Goal: Task Accomplishment & Management: Use online tool/utility

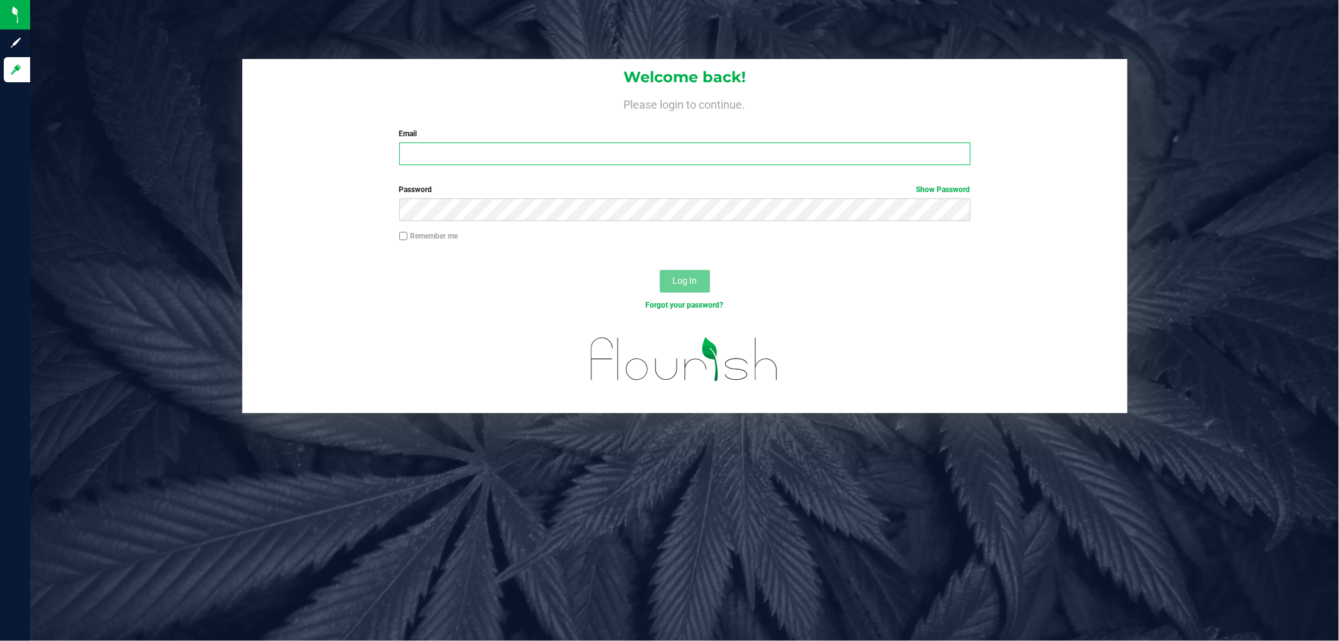
click at [425, 148] on input "Email" at bounding box center [684, 154] width 571 height 23
type input "[EMAIL_ADDRESS][DOMAIN_NAME]"
click at [660, 270] on button "Log In" at bounding box center [685, 281] width 50 height 23
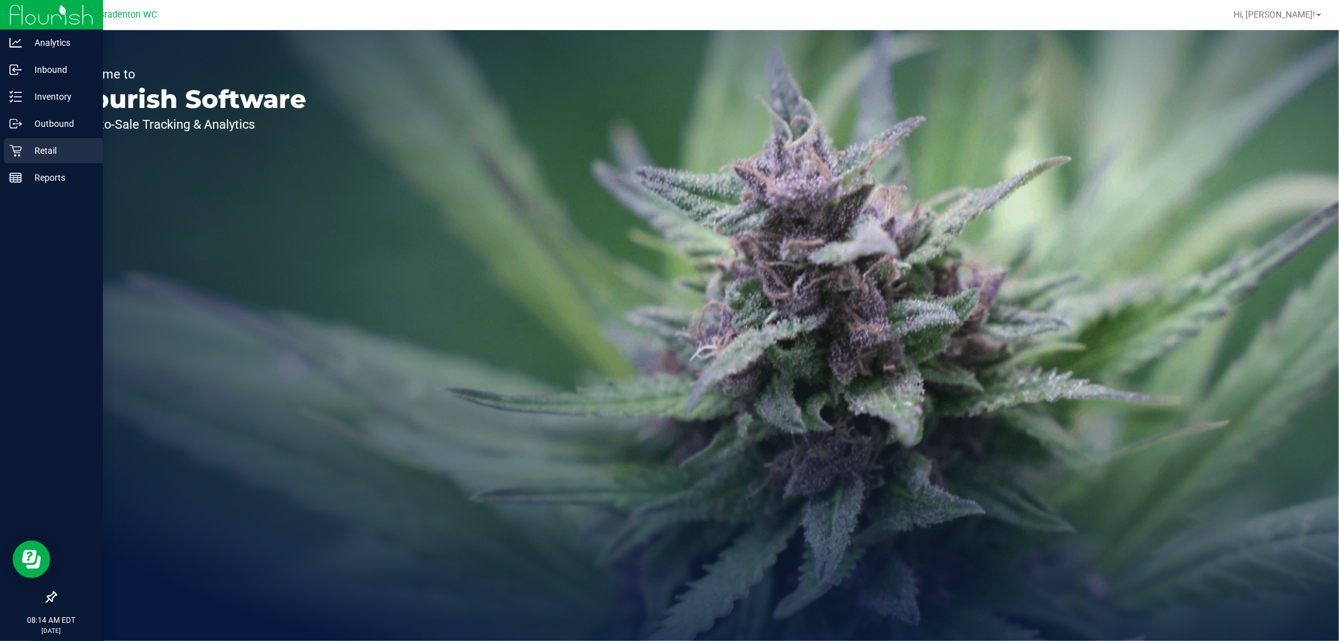
click at [44, 161] on div "Retail" at bounding box center [53, 150] width 99 height 25
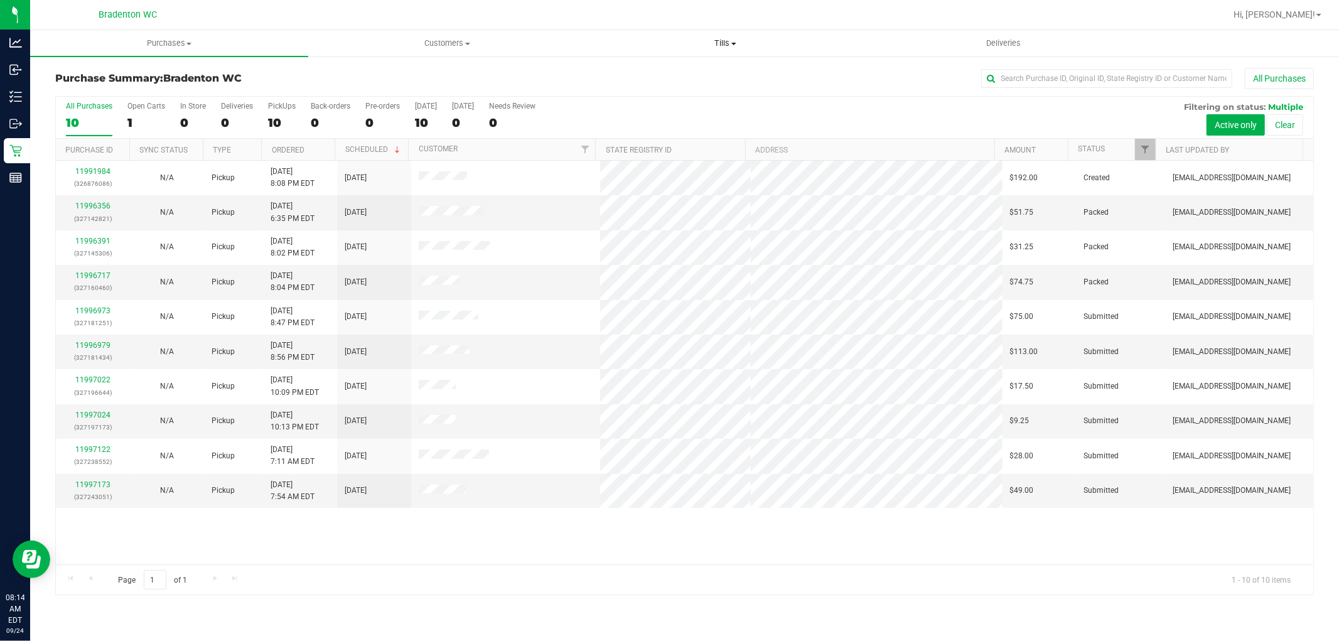
click at [720, 46] on span "Tills" at bounding box center [725, 43] width 277 height 11
click at [640, 77] on span "Manage tills" at bounding box center [628, 75] width 85 height 11
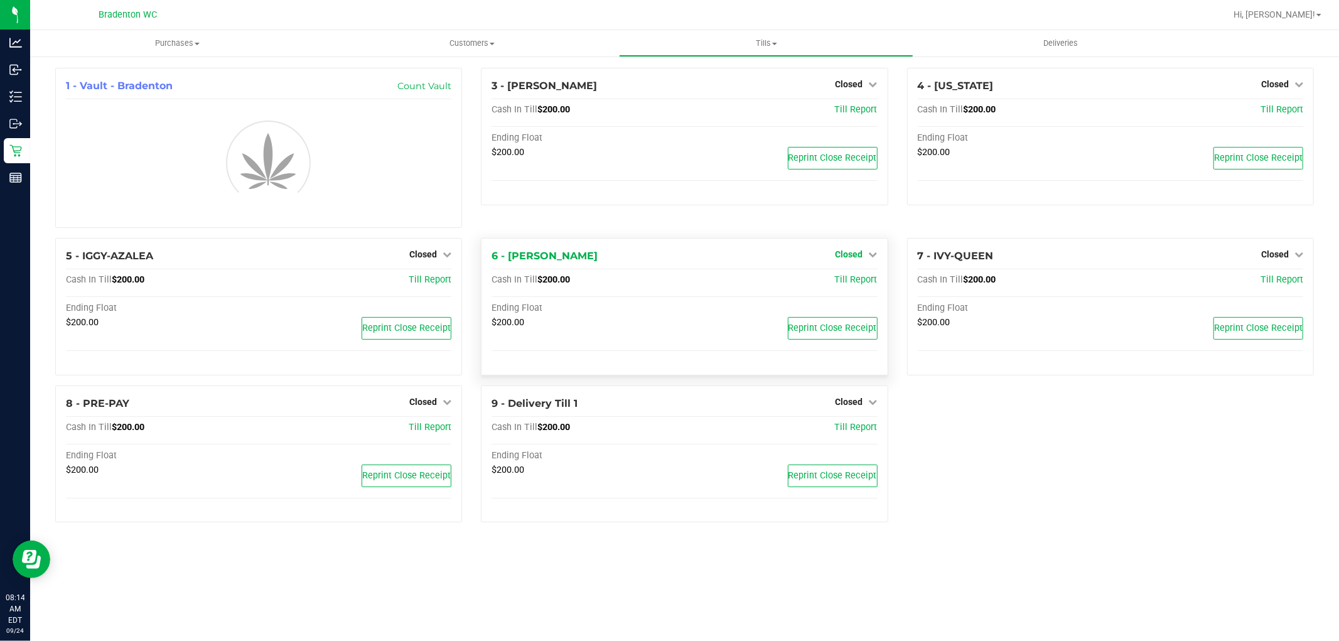
click at [853, 256] on span "Closed" at bounding box center [850, 254] width 28 height 10
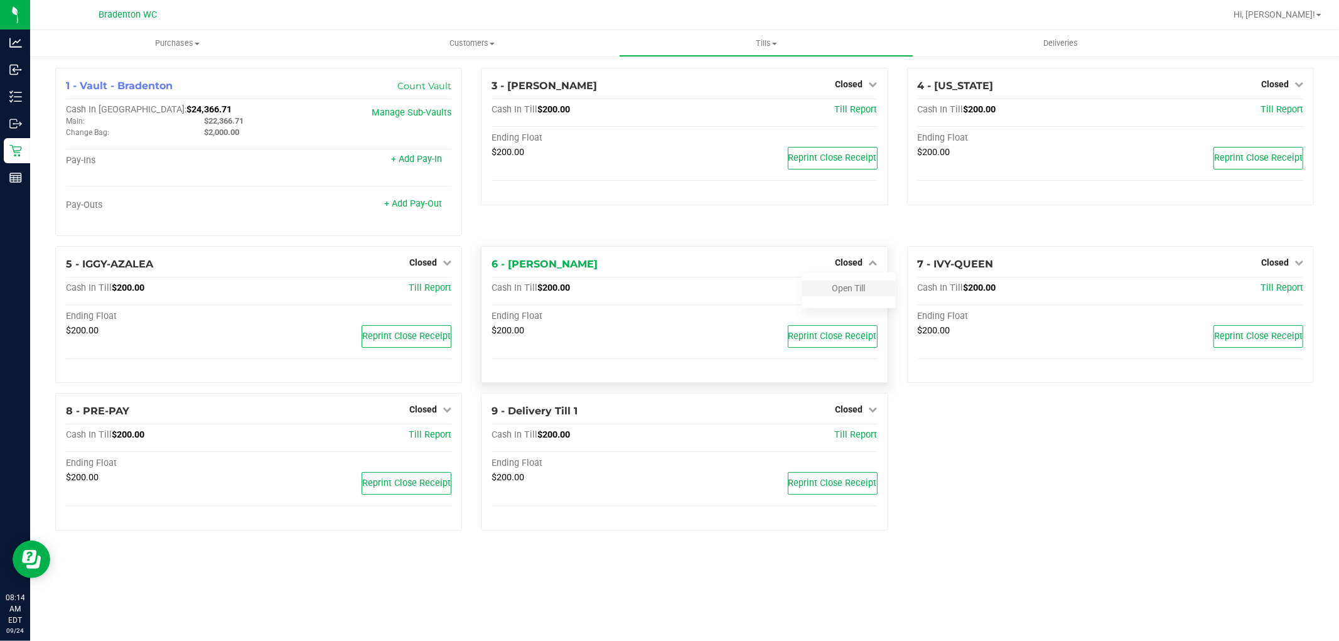
click at [842, 281] on div "Open Till" at bounding box center [848, 289] width 93 height 16
click at [842, 290] on link "Open Till" at bounding box center [849, 288] width 33 height 10
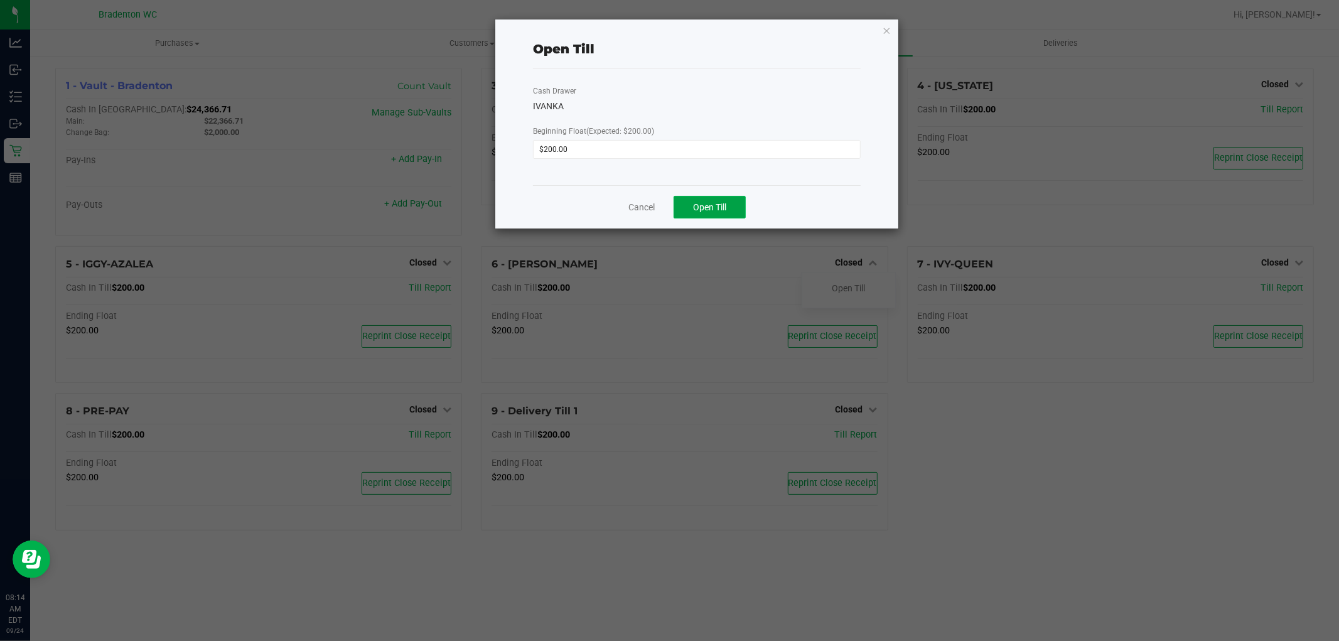
click at [711, 208] on span "Open Till" at bounding box center [709, 207] width 33 height 10
click at [883, 28] on icon "button" at bounding box center [887, 30] width 9 height 15
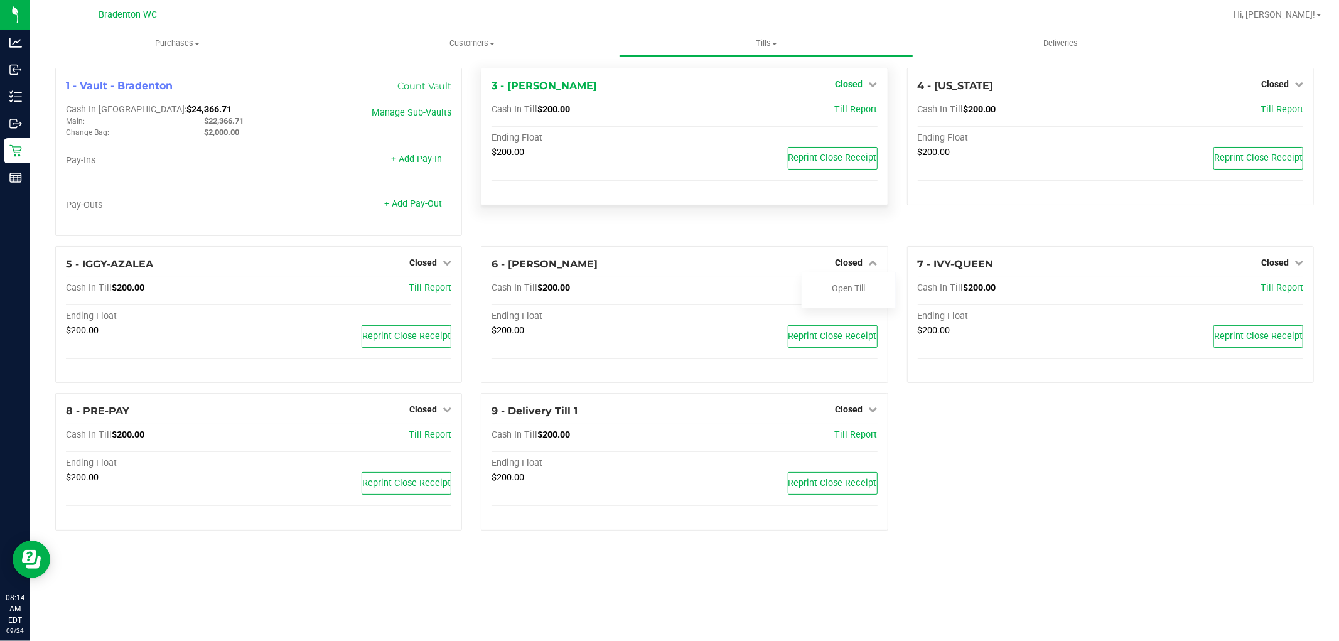
click at [855, 82] on span "Closed" at bounding box center [850, 84] width 28 height 10
click at [855, 112] on link "Open Till" at bounding box center [849, 110] width 33 height 10
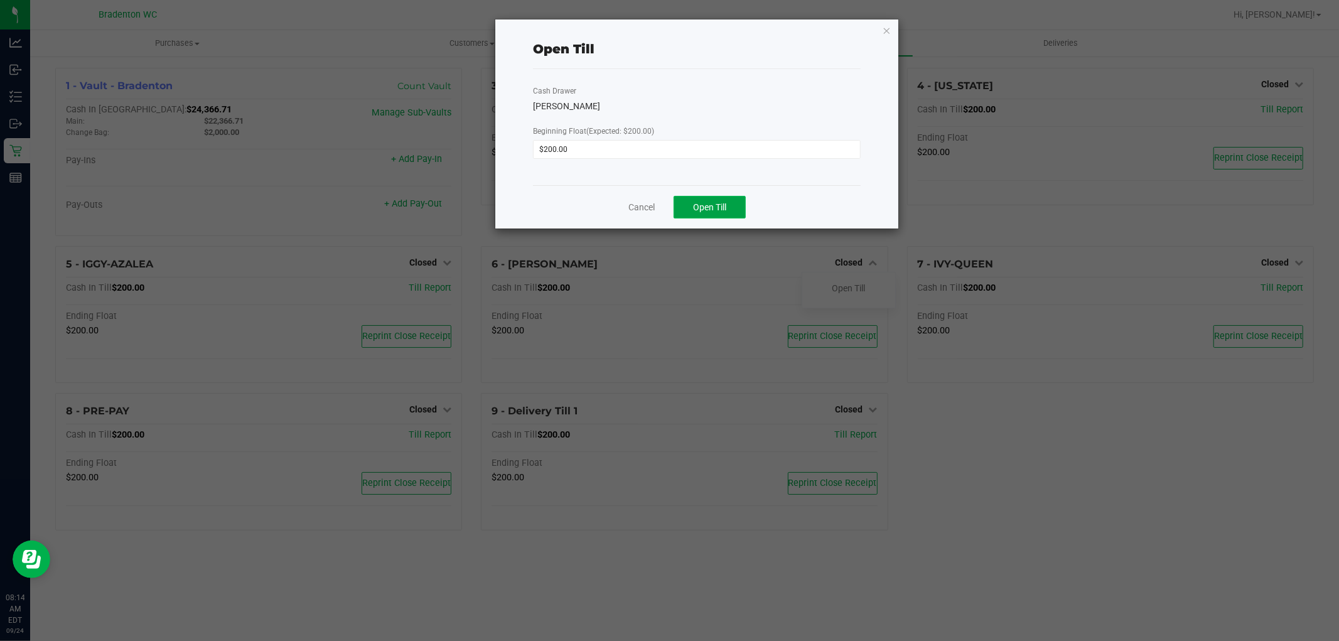
click at [709, 215] on button "Open Till" at bounding box center [710, 207] width 72 height 23
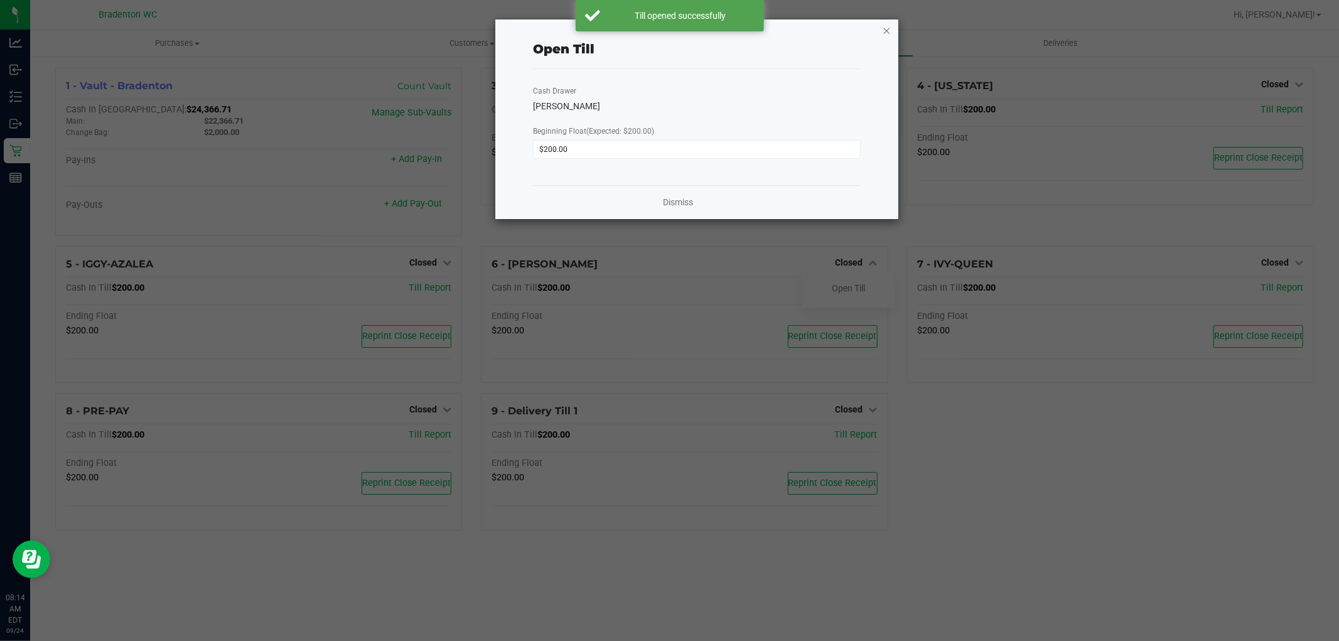
click at [887, 28] on icon "button" at bounding box center [887, 30] width 9 height 15
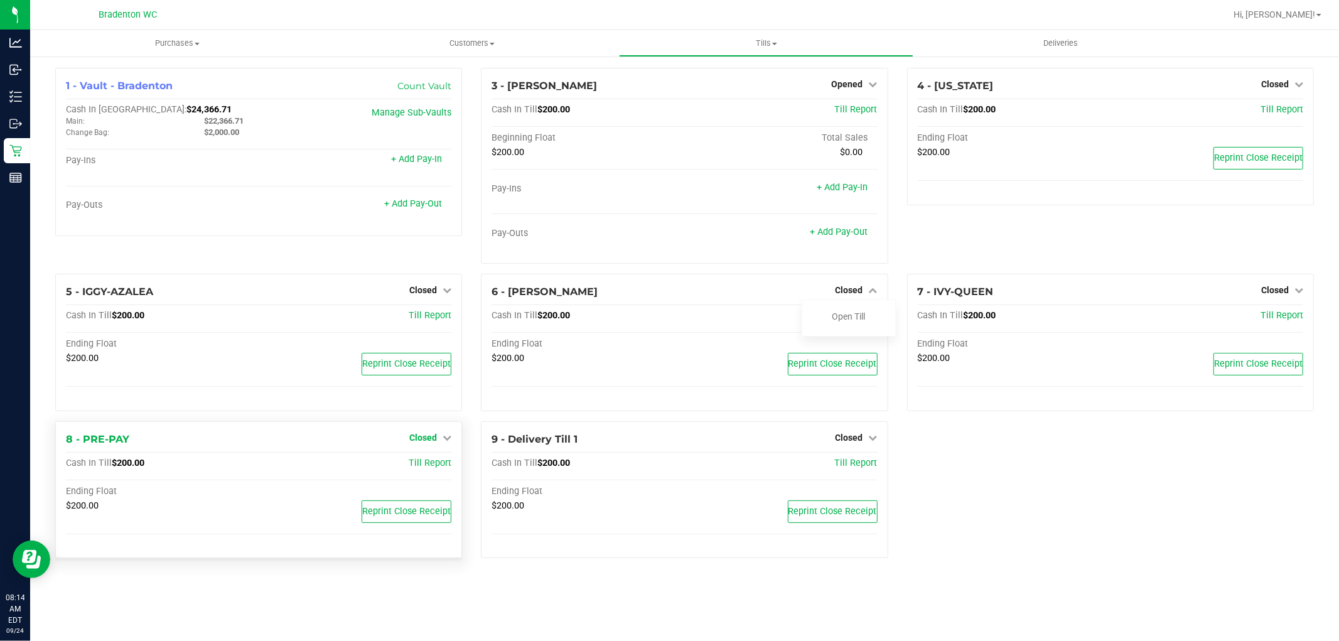
click at [428, 434] on span "Closed" at bounding box center [423, 438] width 28 height 10
click at [423, 467] on link "Open Till" at bounding box center [422, 463] width 33 height 10
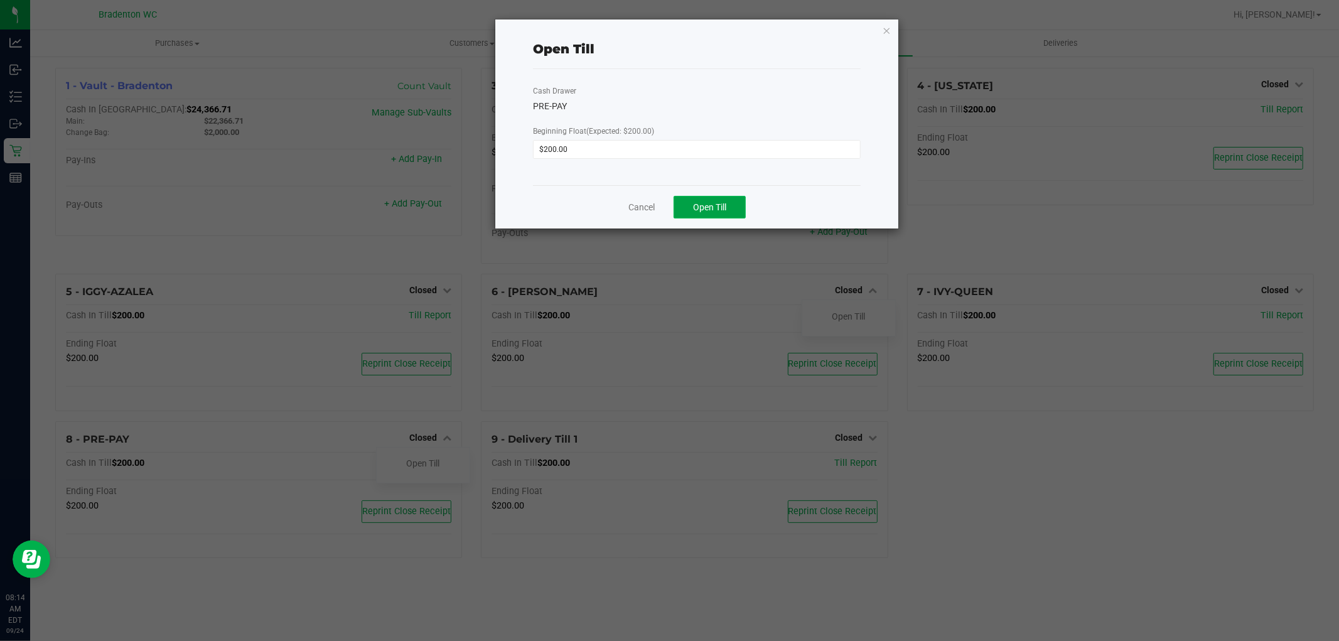
click at [716, 206] on span "Open Till" at bounding box center [709, 207] width 33 height 10
click at [887, 23] on icon "button" at bounding box center [887, 30] width 9 height 15
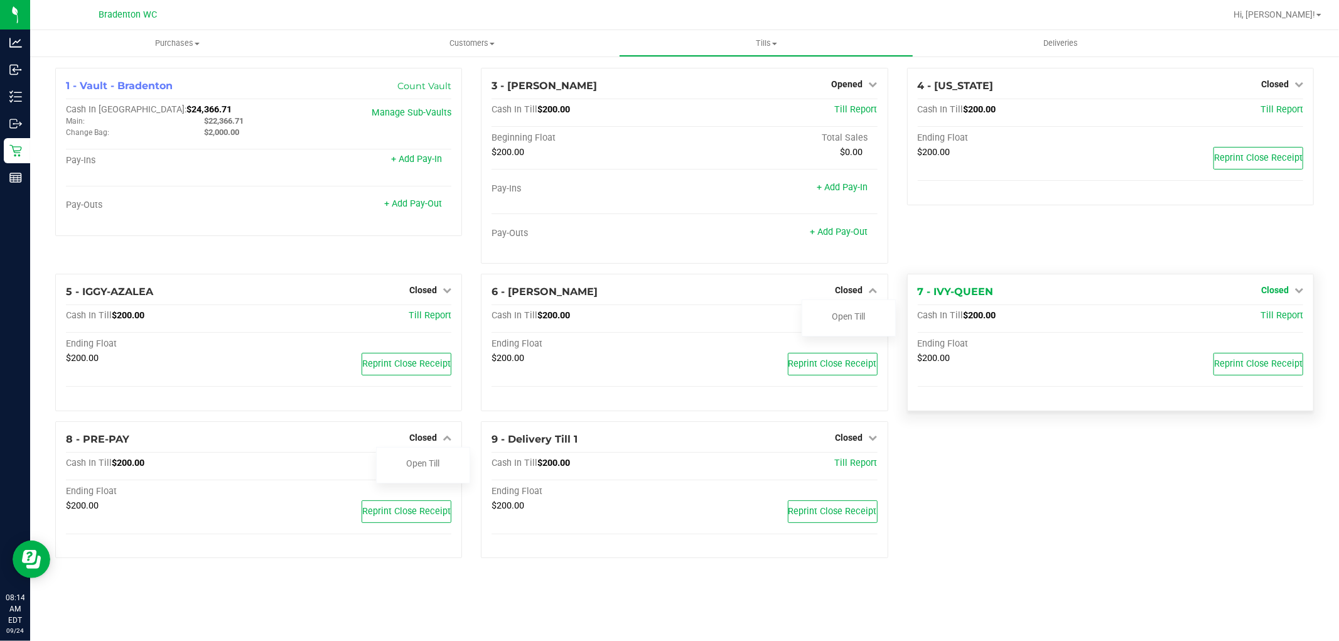
click at [1297, 287] on icon at bounding box center [1299, 290] width 9 height 9
click at [1263, 321] on link "Open Till" at bounding box center [1274, 316] width 33 height 10
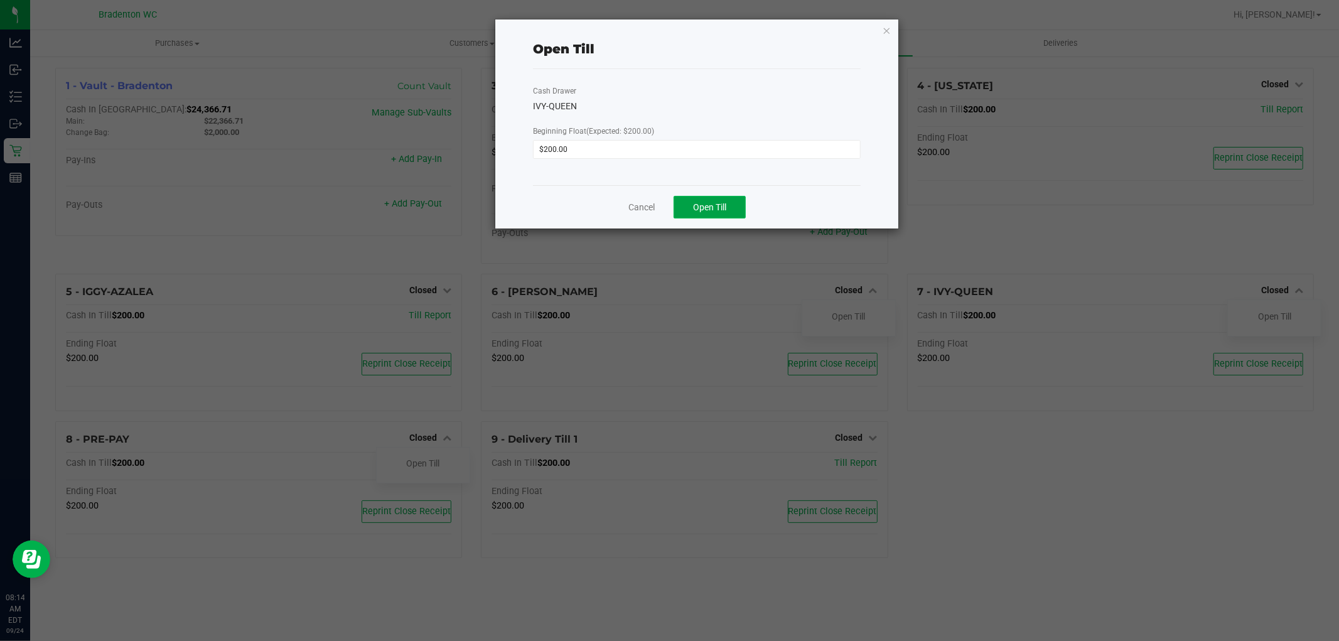
click at [705, 206] on span "Open Till" at bounding box center [709, 207] width 33 height 10
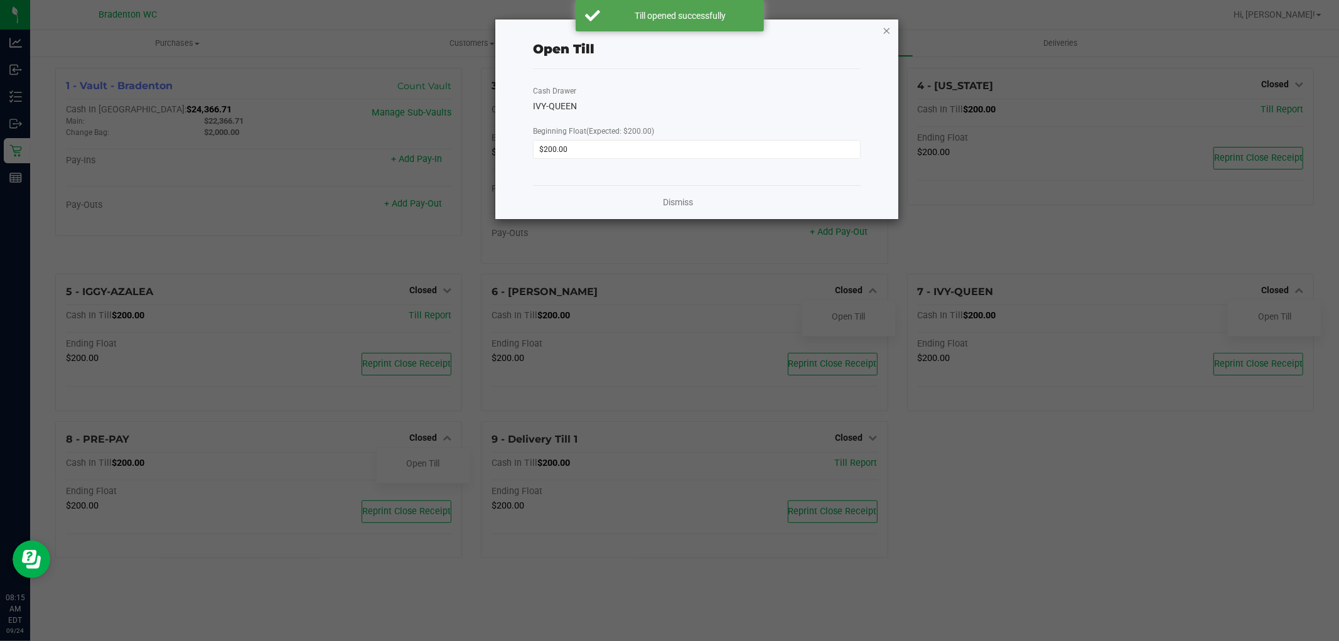
drag, startPoint x: 888, startPoint y: 26, endPoint x: 811, endPoint y: 73, distance: 91.0
click at [885, 27] on icon "button" at bounding box center [887, 30] width 9 height 15
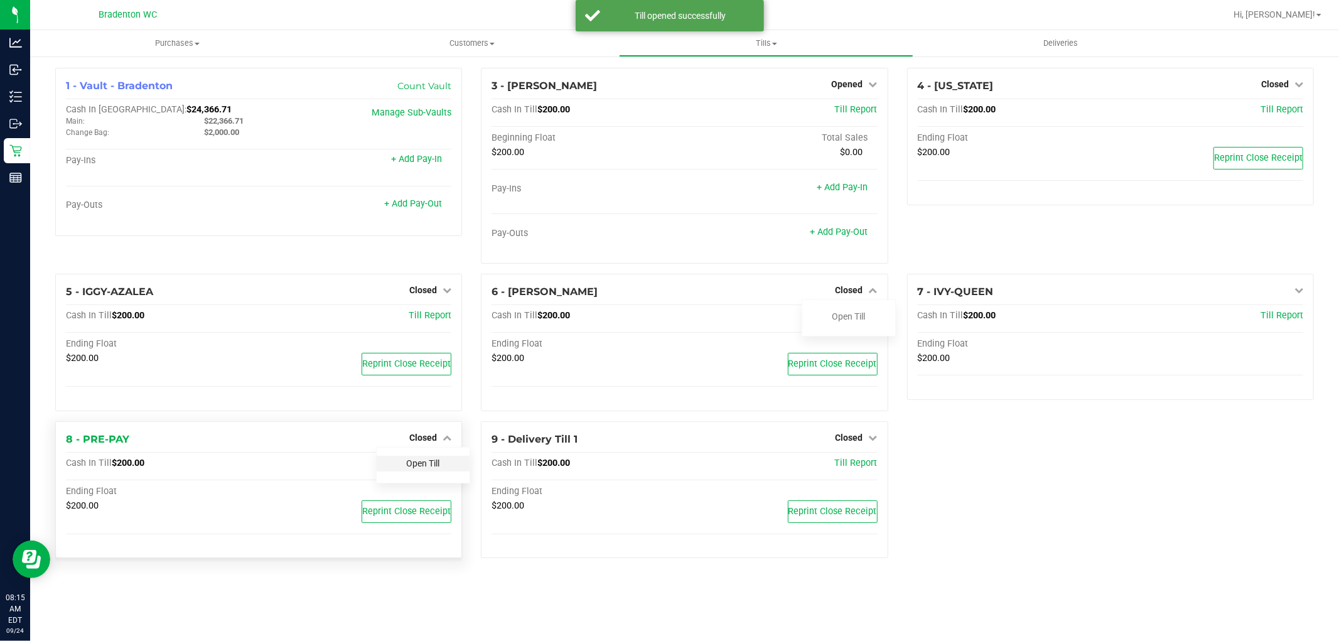
click at [423, 465] on link "Open Till" at bounding box center [422, 463] width 33 height 10
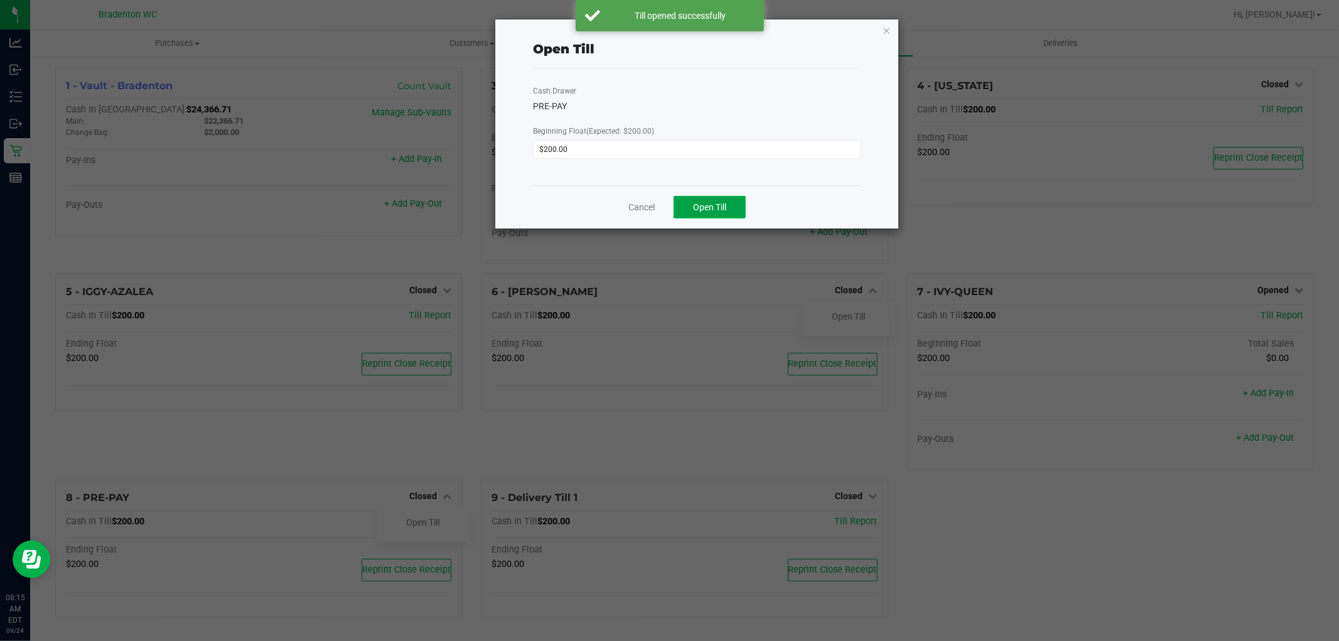
click at [699, 205] on span "Open Till" at bounding box center [709, 207] width 33 height 10
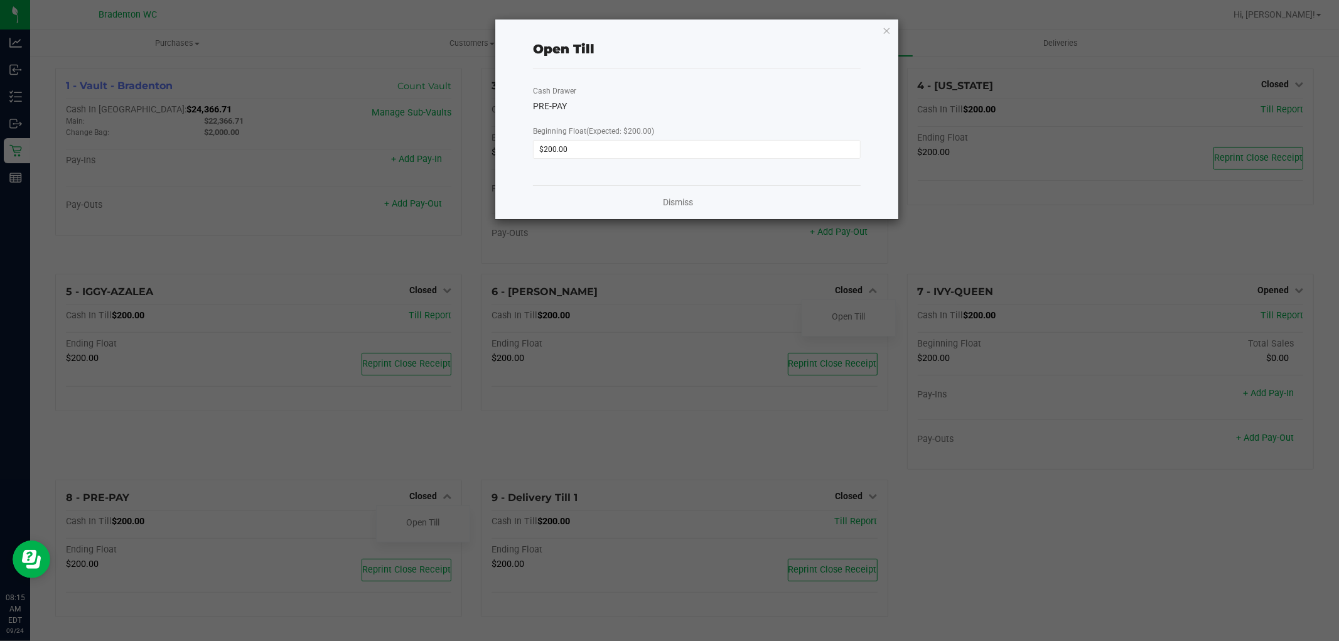
click at [878, 33] on div "Open Till Cash Drawer PRE-PAY Beginning Float (Expected: $200.00) $200.00 Dismi…" at bounding box center [696, 119] width 403 height 200
click at [887, 23] on icon "button" at bounding box center [887, 30] width 9 height 15
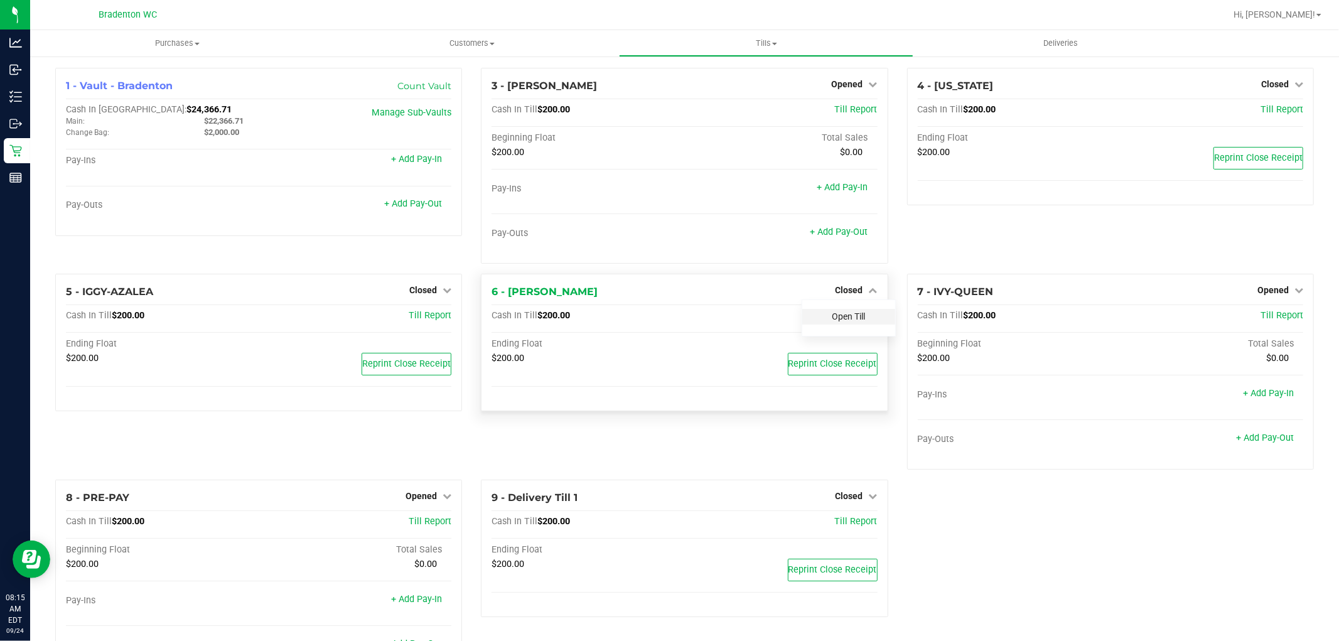
click at [839, 318] on link "Open Till" at bounding box center [849, 316] width 33 height 10
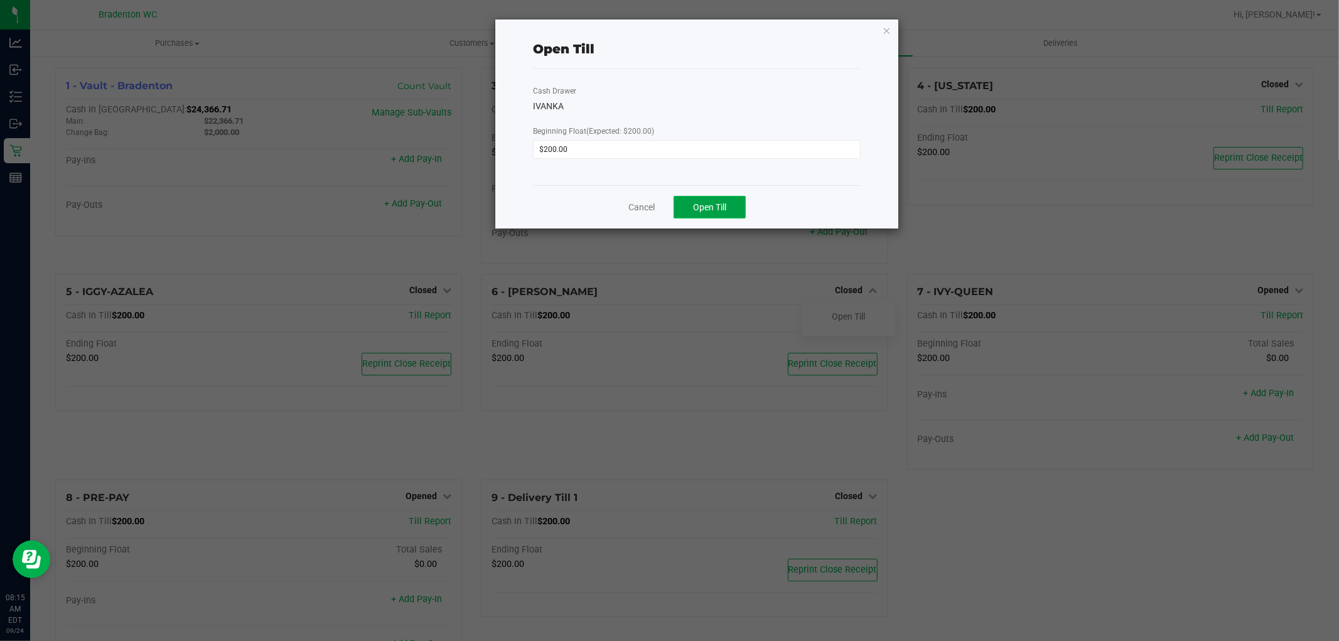
click at [706, 217] on button "Open Till" at bounding box center [710, 207] width 72 height 23
click at [887, 26] on icon "button" at bounding box center [887, 30] width 9 height 15
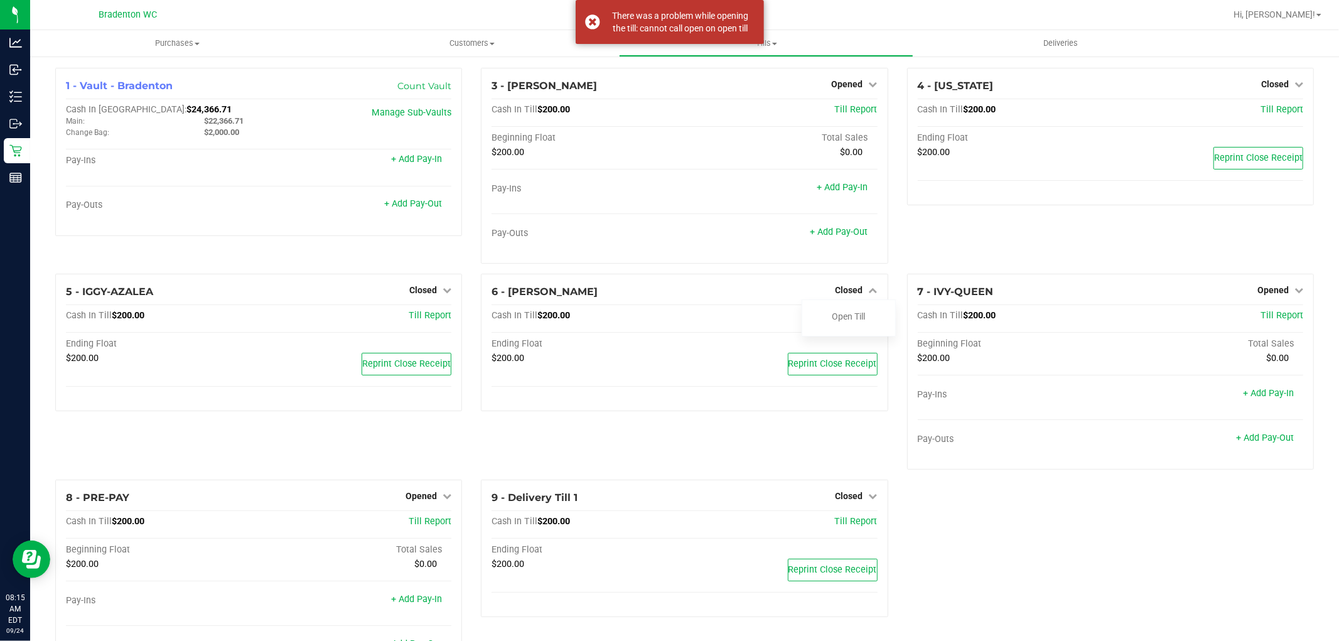
click at [1022, 550] on div "1 - Vault - Bradenton Count Vault Cash In Vault: $24,366.71 Main: $22,366.71 Ch…" at bounding box center [685, 377] width 1278 height 618
click at [765, 448] on div "6 - [PERSON_NAME] Closed Open Till Cash In Till $200.00 Till Report Ending Floa…" at bounding box center [685, 377] width 426 height 206
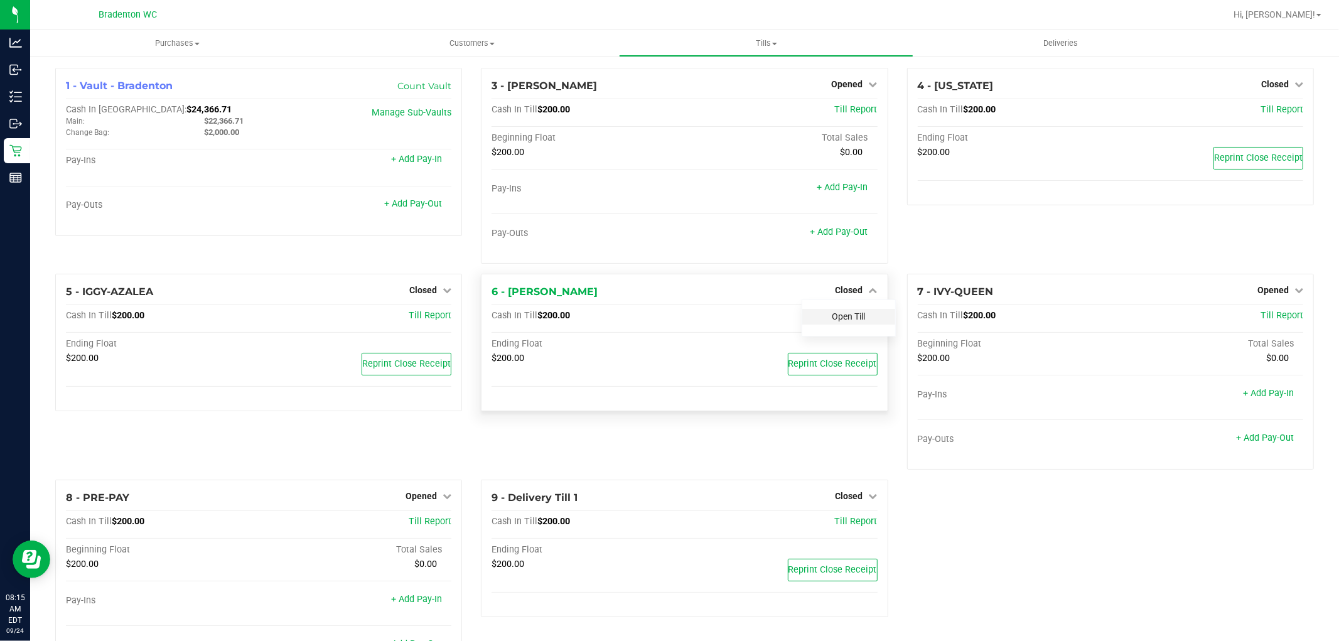
click at [853, 315] on link "Open Till" at bounding box center [849, 316] width 33 height 10
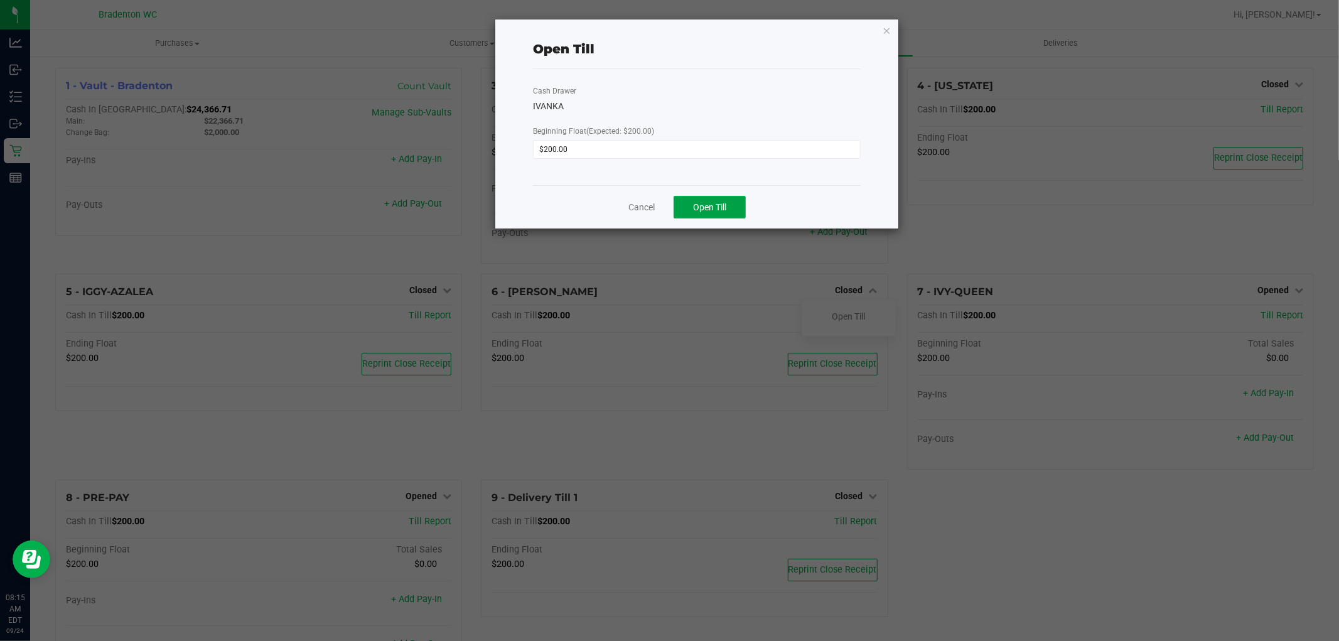
click at [716, 207] on span "Open Till" at bounding box center [709, 207] width 33 height 10
click at [884, 26] on icon "button" at bounding box center [887, 30] width 9 height 15
